Goal: Information Seeking & Learning: Learn about a topic

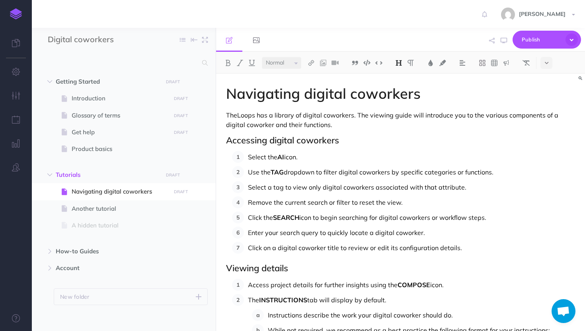
select select "null"
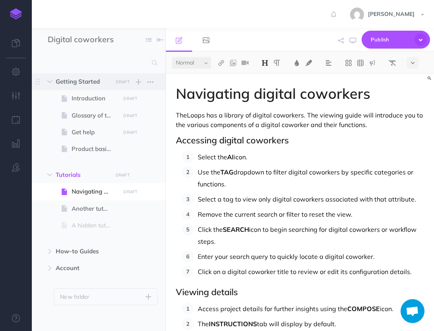
click at [74, 79] on span "Getting Started" at bounding box center [82, 82] width 52 height 10
select select "null"
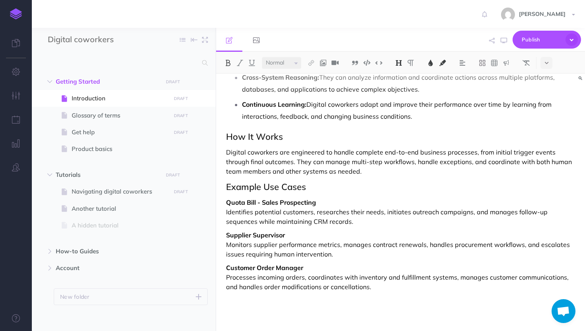
scroll to position [1049, 0]
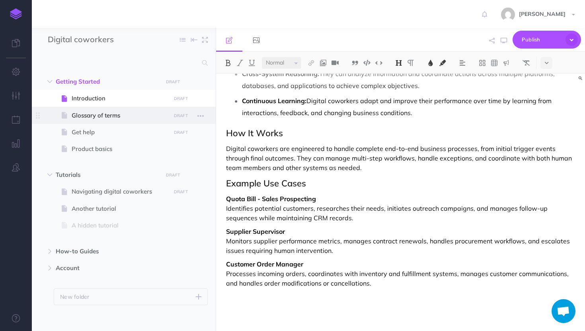
click at [89, 115] on span "Glossary of terms" at bounding box center [120, 116] width 96 height 10
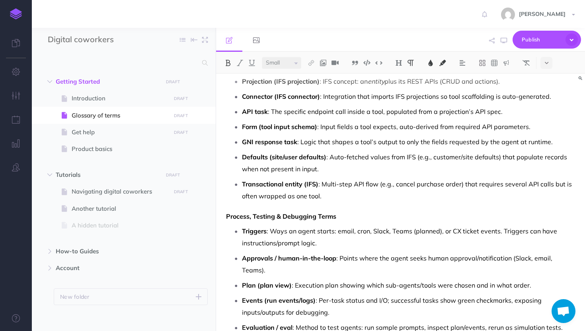
scroll to position [336, 0]
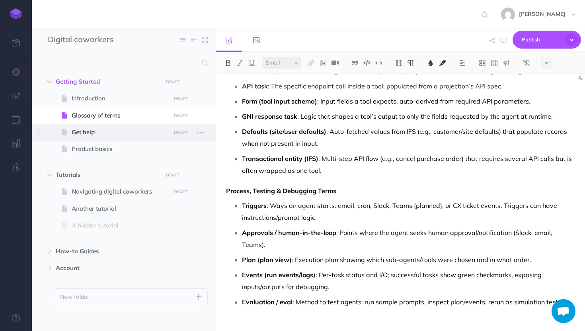
click at [78, 129] on span "Get help" at bounding box center [120, 132] width 96 height 10
select select "null"
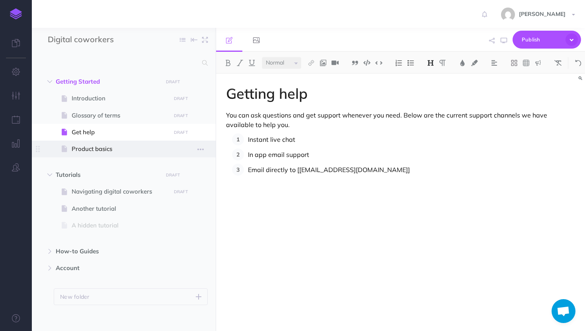
click at [80, 155] on span at bounding box center [124, 148] width 184 height 17
select select "null"
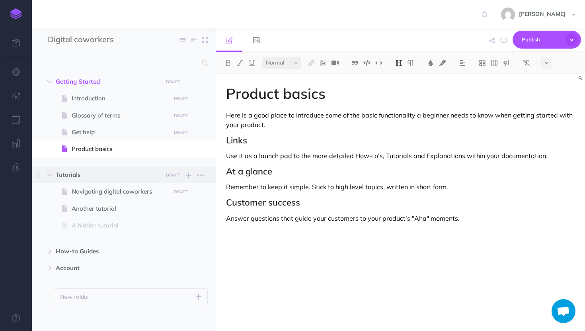
click at [71, 171] on span "Tutorials" at bounding box center [107, 175] width 102 height 10
select select "null"
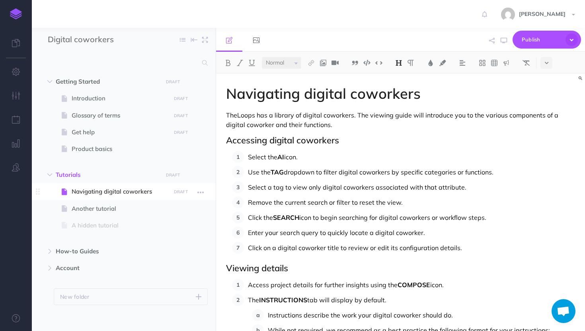
click at [82, 191] on span "Navigating digital coworkers" at bounding box center [120, 192] width 96 height 10
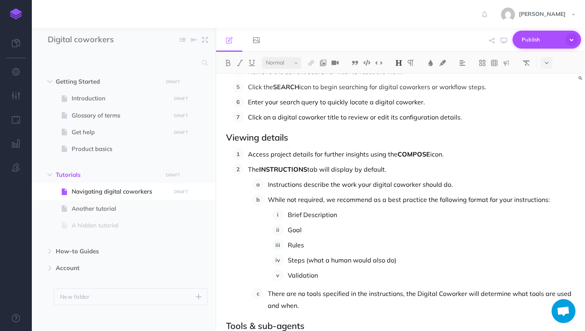
click at [572, 39] on icon "button" at bounding box center [571, 39] width 12 height 12
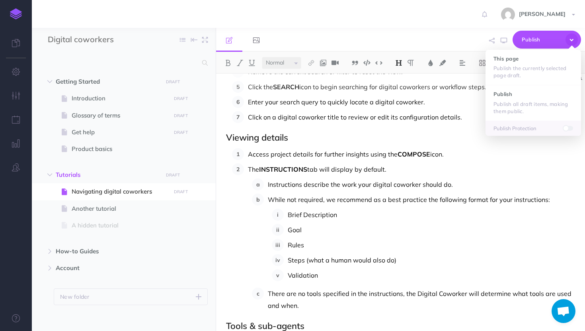
click at [427, 20] on div "[PERSON_NAME] Settings Account Settings Teams Create Team docsteam Support Docu…" at bounding box center [292, 14] width 573 height 28
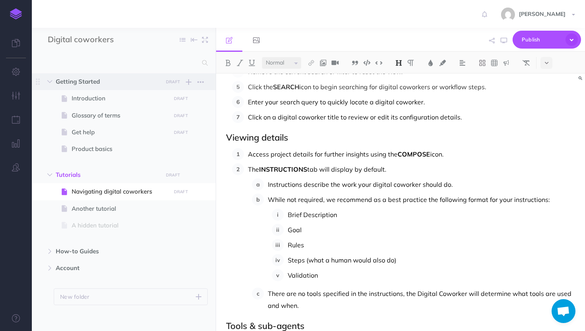
click at [96, 80] on span "Getting Started" at bounding box center [107, 82] width 102 height 10
select select "null"
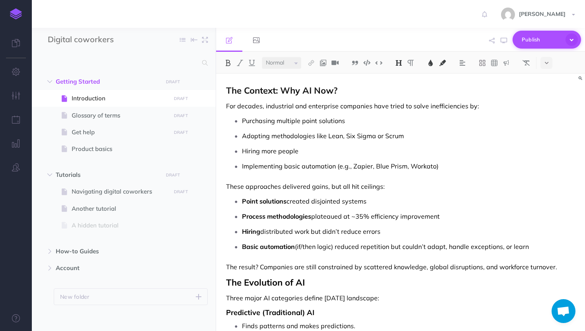
click at [577, 40] on icon "button" at bounding box center [571, 39] width 12 height 12
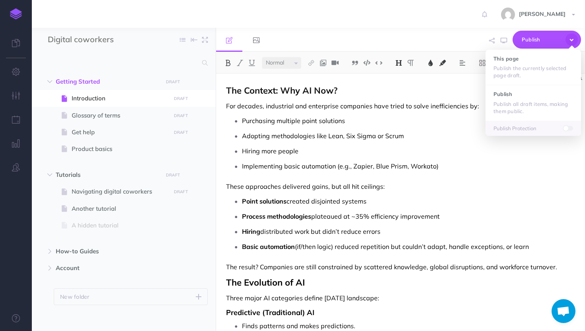
click at [566, 128] on span at bounding box center [565, 128] width 6 height 6
click at [566, 128] on span at bounding box center [568, 128] width 10 height 5
click at [386, 24] on div "[PERSON_NAME] Settings Account Settings Teams Create Team docsteam Support Docu…" at bounding box center [292, 14] width 573 height 28
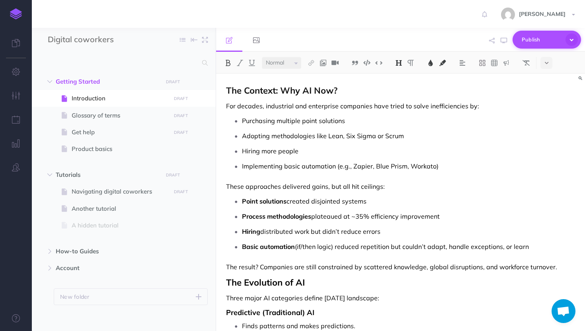
click at [576, 37] on icon "button" at bounding box center [571, 39] width 12 height 12
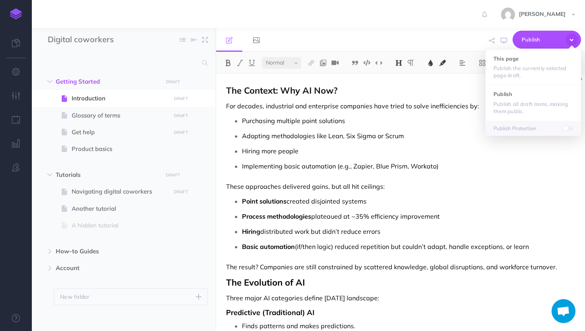
click at [458, 31] on div "Publish This page Publish the currently selected page draft. Publish Publish al…" at bounding box center [460, 40] width 242 height 24
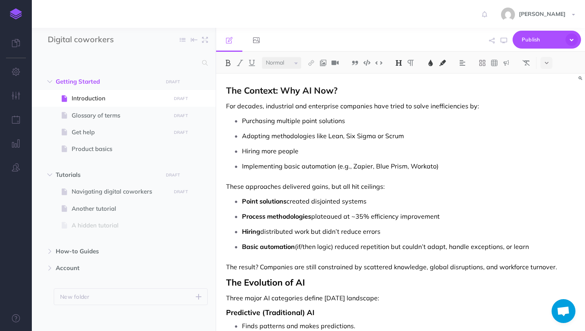
click at [336, 91] on span "The Context: Why AI Now?" at bounding box center [281, 90] width 111 height 11
drag, startPoint x: 83, startPoint y: 149, endPoint x: 89, endPoint y: 91, distance: 58.4
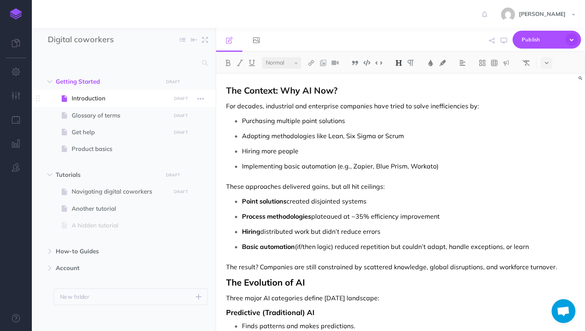
click at [89, 91] on ul "Introduction DRAFT Publish these changes Nevermind Publish Page history Notes m…" at bounding box center [131, 125] width 154 height 70
click at [198, 99] on icon "button" at bounding box center [200, 99] width 6 height 10
click at [163, 98] on span "Introduction" at bounding box center [120, 98] width 96 height 10
drag, startPoint x: 97, startPoint y: 148, endPoint x: 96, endPoint y: 99, distance: 48.5
click at [96, 99] on ul "Introduction DRAFT Publish these changes Nevermind Publish Page history Notes m…" at bounding box center [131, 125] width 154 height 70
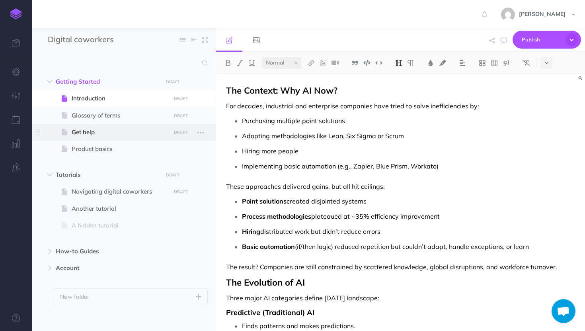
click at [51, 140] on span at bounding box center [124, 132] width 184 height 17
select select "null"
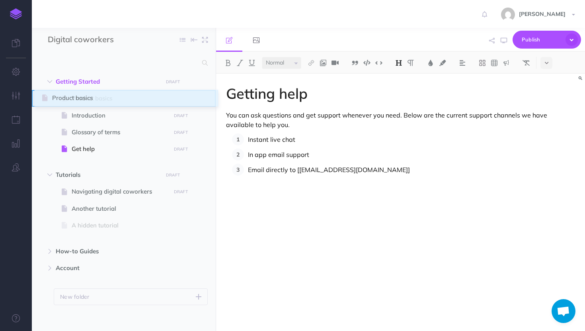
drag, startPoint x: 39, startPoint y: 150, endPoint x: 43, endPoint y: 100, distance: 50.2
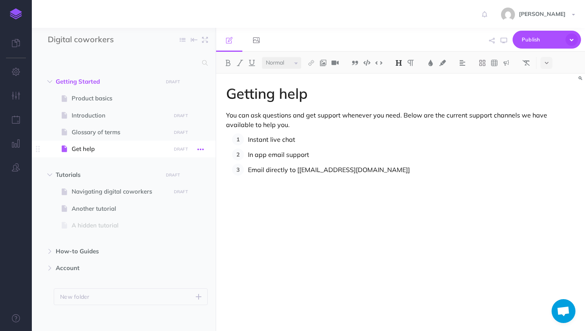
click at [199, 150] on icon "button" at bounding box center [200, 149] width 6 height 10
click at [109, 194] on span "Navigating digital coworkers" at bounding box center [120, 192] width 96 height 10
select select "null"
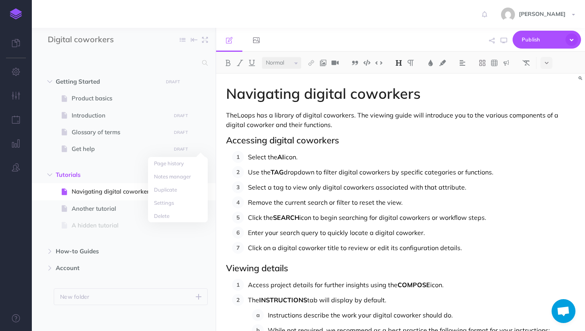
click at [354, 127] on p "TheLoops has a library of digital coworkers. The viewing guide will introduce y…" at bounding box center [400, 119] width 349 height 19
